Goal: Information Seeking & Learning: Learn about a topic

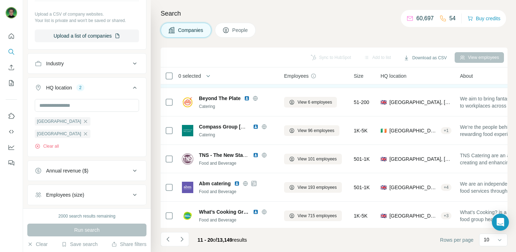
scroll to position [140, 0]
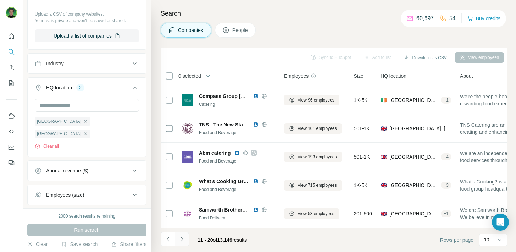
click at [181, 238] on icon "Navigate to next page" at bounding box center [182, 239] width 2 height 5
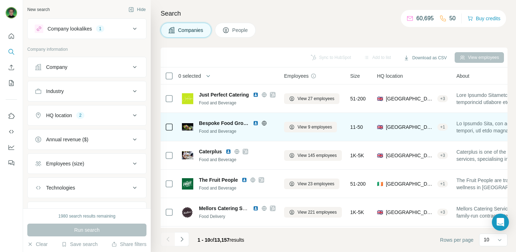
click at [221, 123] on span "Bespoke Food Group" at bounding box center [224, 123] width 50 height 7
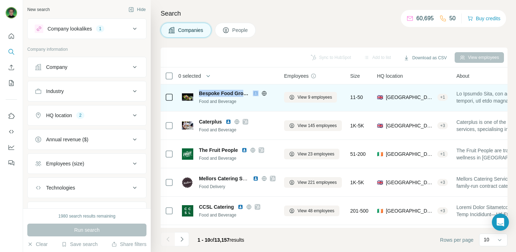
scroll to position [57, 0]
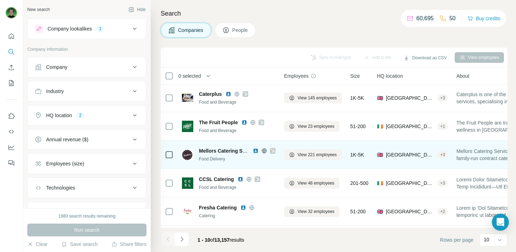
click at [256, 152] on img at bounding box center [256, 151] width 6 height 6
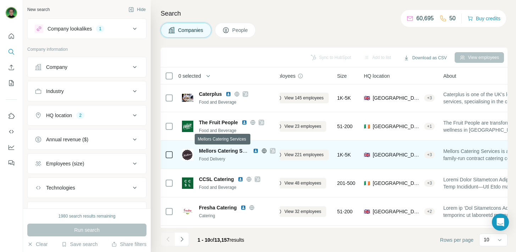
scroll to position [57, 7]
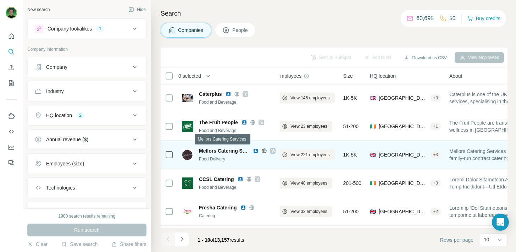
click at [228, 148] on span "Mellors Catering Services" at bounding box center [229, 151] width 61 height 6
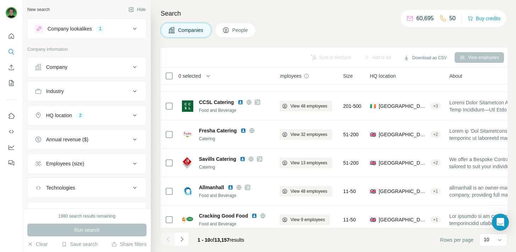
scroll to position [140, 7]
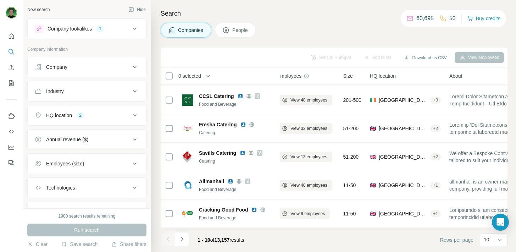
click at [189, 239] on div "1 - 10 of 13,157 results" at bounding box center [205, 240] width 89 height 16
click at [186, 239] on button "Navigate to next page" at bounding box center [182, 239] width 14 height 14
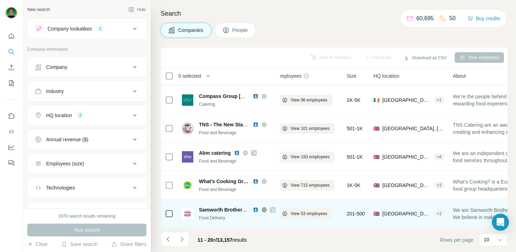
click at [208, 212] on span "Samworth Brothers - Food For Now" at bounding box center [241, 210] width 84 height 6
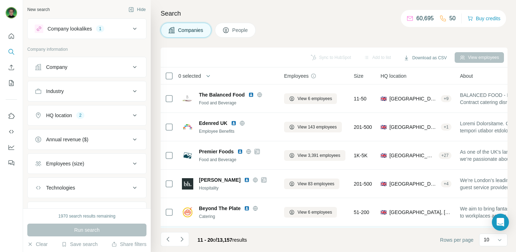
scroll to position [140, 7]
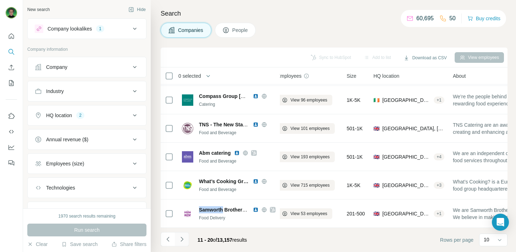
click at [184, 243] on button "Navigate to next page" at bounding box center [182, 239] width 14 height 14
